Goal: Task Accomplishment & Management: Complete application form

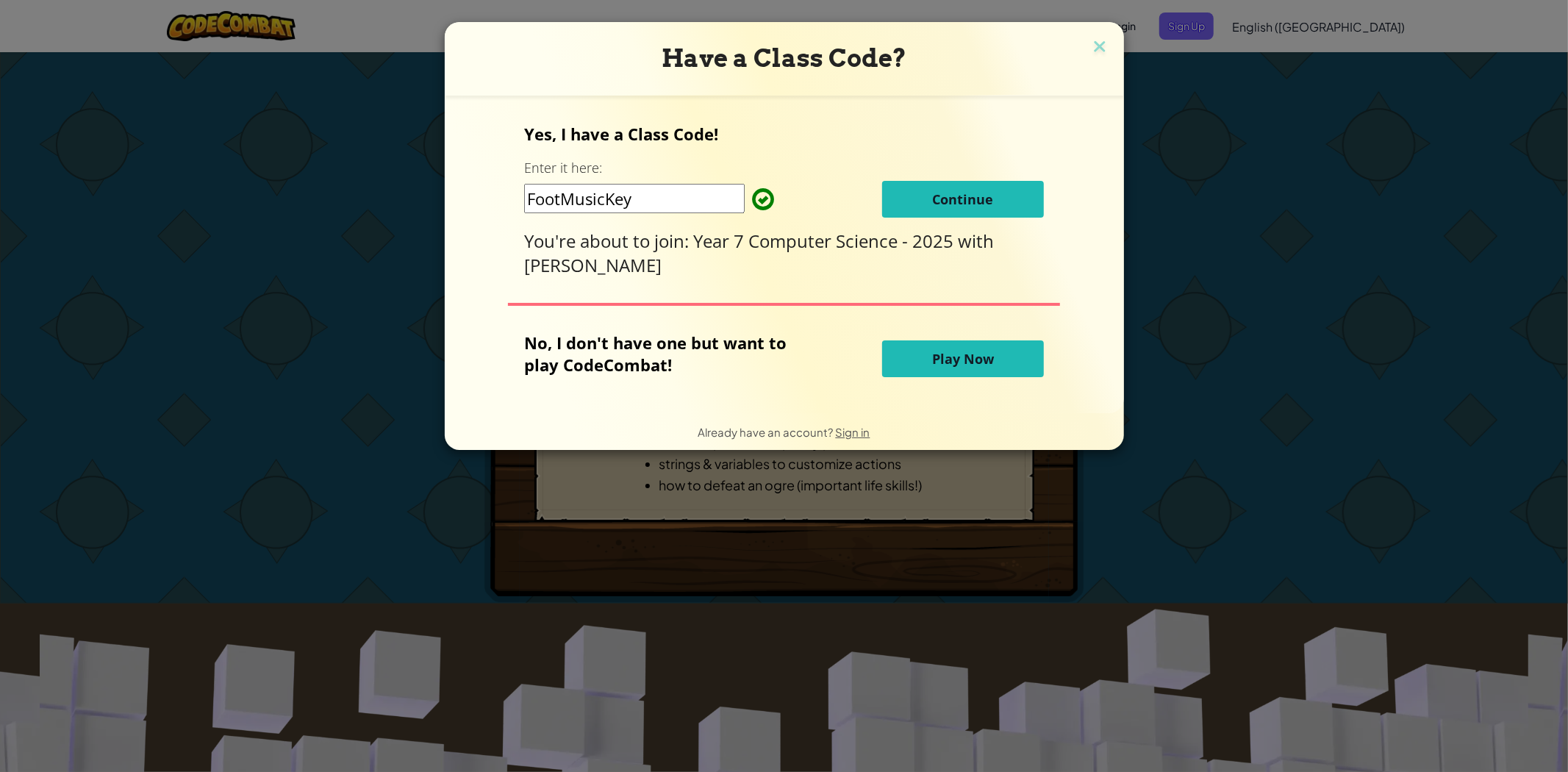
click at [1001, 192] on button "Continue" at bounding box center [964, 199] width 162 height 37
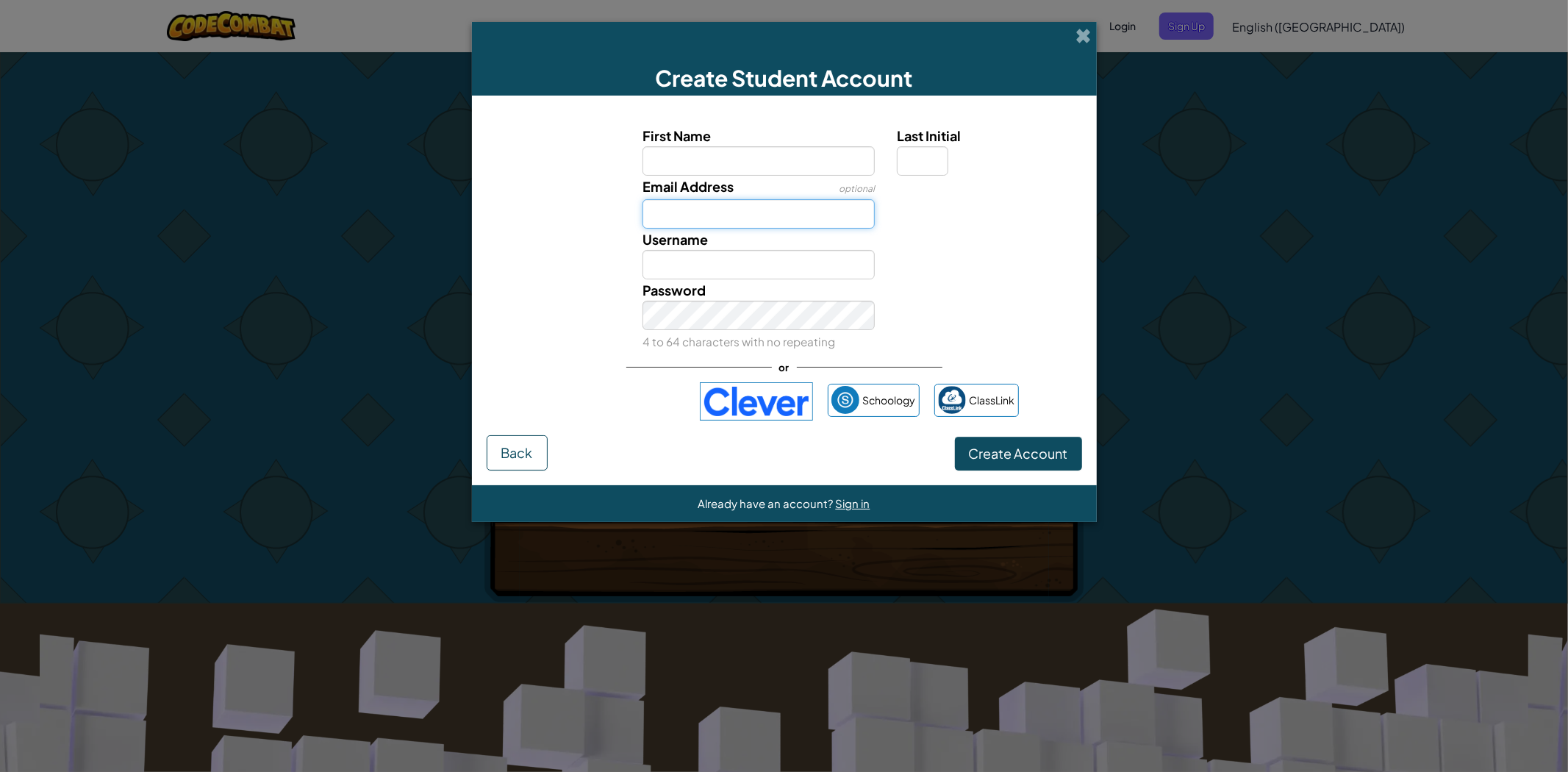
click at [706, 215] on input "Email Address" at bounding box center [759, 213] width 232 height 29
click at [664, 265] on input "Username" at bounding box center [759, 264] width 232 height 29
drag, startPoint x: 1037, startPoint y: 303, endPoint x: 1081, endPoint y: 292, distance: 45.4
click at [1037, 303] on div "Password 4 to 64 characters with no repeating" at bounding box center [784, 315] width 610 height 73
click at [1242, 233] on div "Create Student Account First Name Last Initial Email Address optional Username …" at bounding box center [784, 386] width 1568 height 772
